Goal: Transaction & Acquisition: Purchase product/service

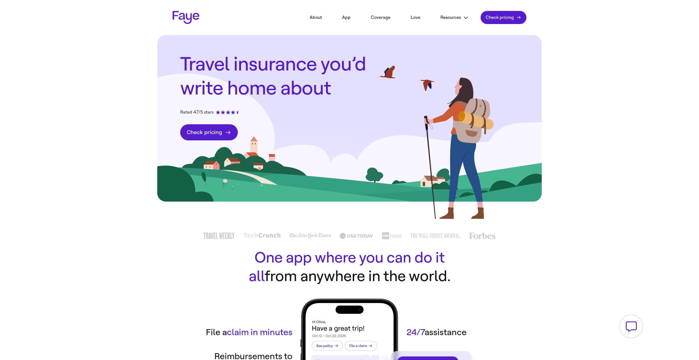
click at [547, 154] on div "Travel insurance you’d write home about Rated 4.7/5 stars Check pricing" at bounding box center [349, 127] width 699 height 184
click at [205, 132] on link "Check pricing" at bounding box center [209, 132] width 58 height 16
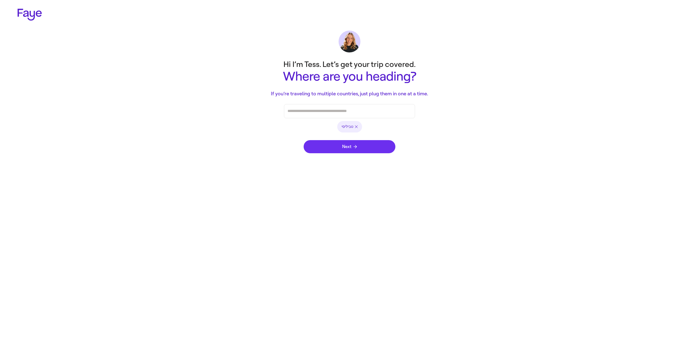
click at [345, 153] on button "Next" at bounding box center [350, 146] width 92 height 13
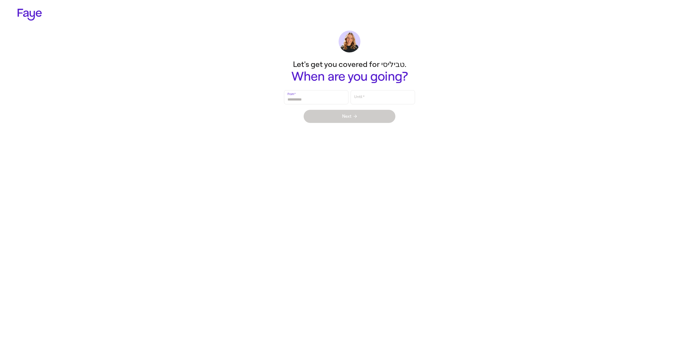
click at [328, 97] on input "From   *" at bounding box center [315, 97] width 57 height 13
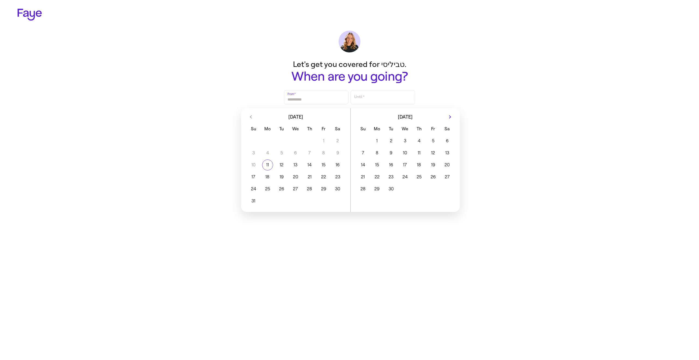
click at [452, 117] on icon "Next month" at bounding box center [450, 117] width 7 height 7
click at [251, 117] on icon "Previous month" at bounding box center [251, 117] width 7 height 7
click at [450, 118] on icon "Next month" at bounding box center [450, 117] width 7 height 7
